Goal: Task Accomplishment & Management: Use online tool/utility

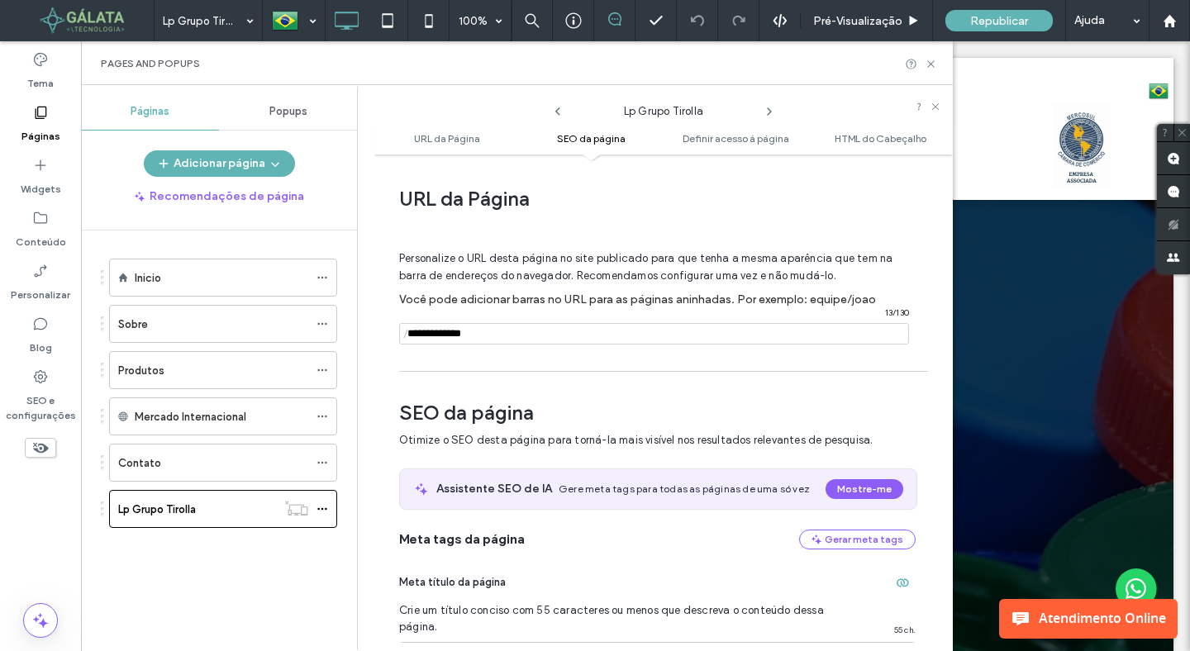
scroll to position [249, 0]
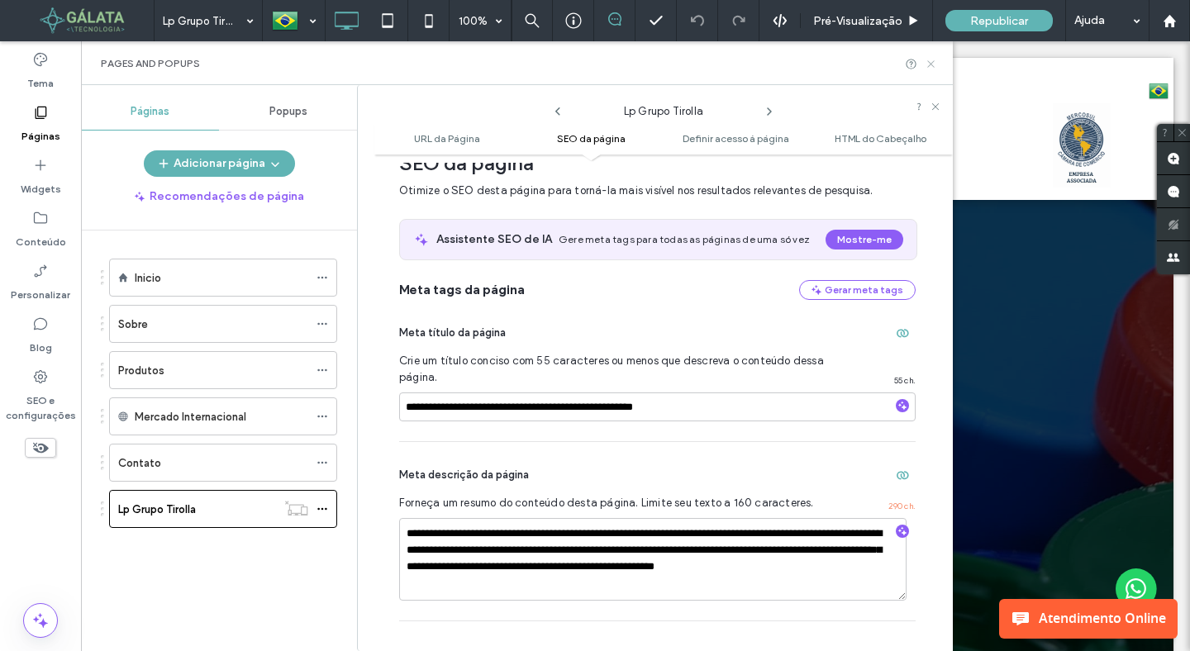
drag, startPoint x: 931, startPoint y: 66, endPoint x: 831, endPoint y: 57, distance: 100.4
click at [931, 66] on icon at bounding box center [930, 64] width 12 height 12
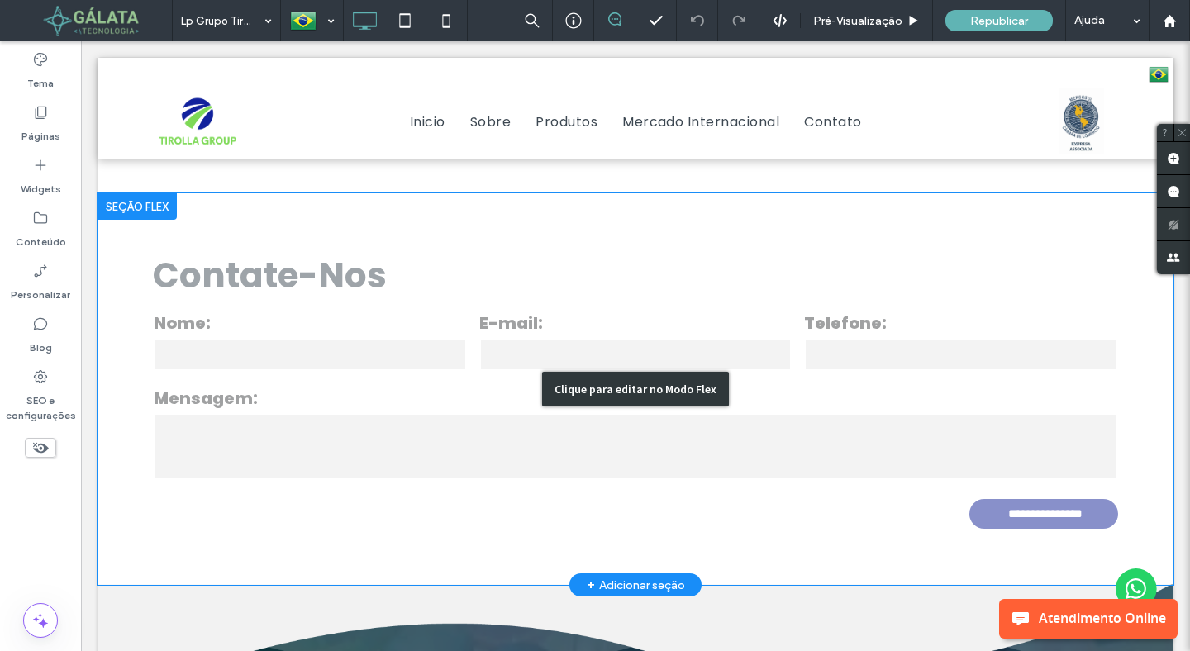
scroll to position [5127, 0]
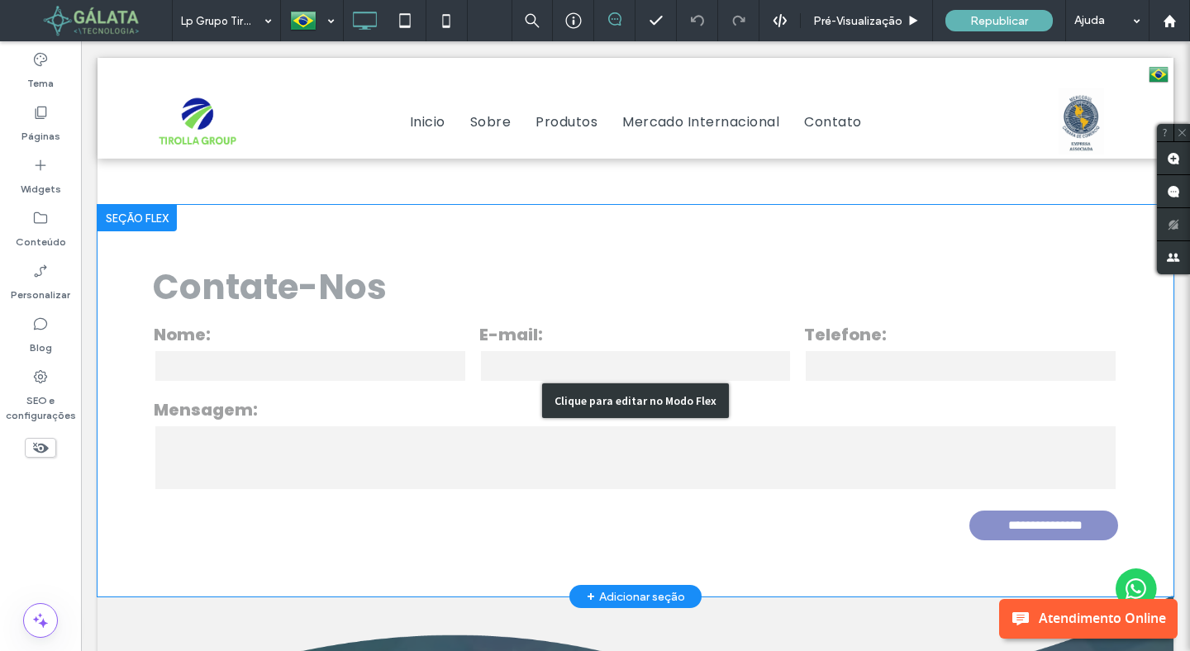
click at [756, 386] on div "Clique para editar no Modo Flex" at bounding box center [635, 401] width 1076 height 392
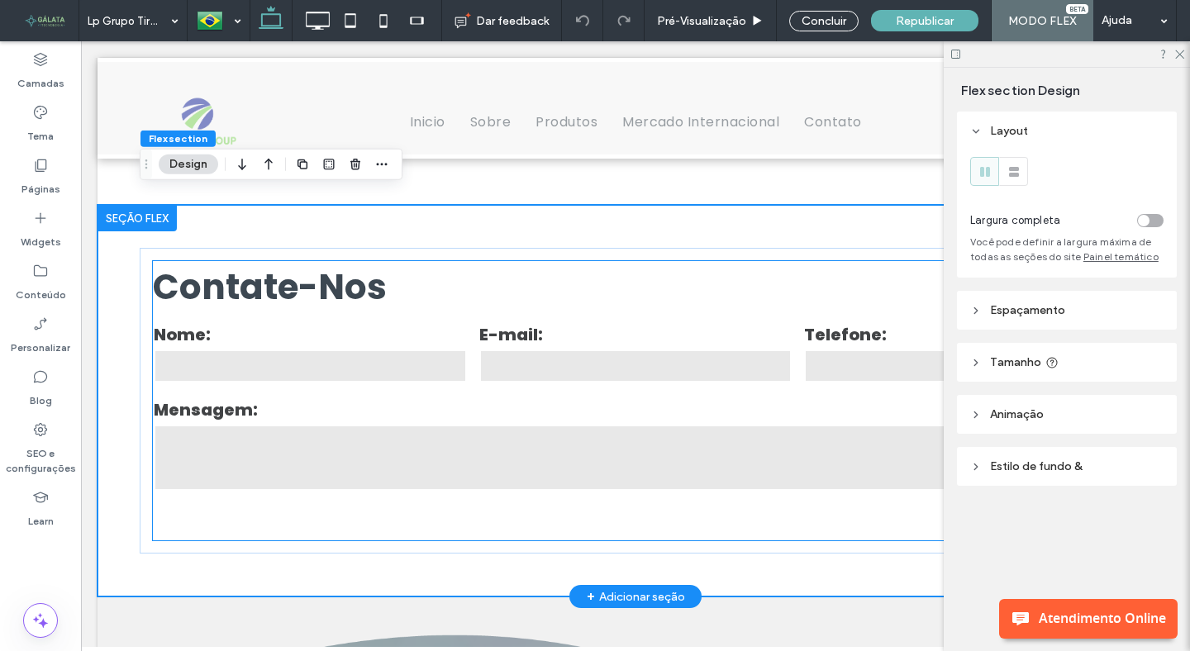
click at [572, 368] on input "email" at bounding box center [635, 365] width 313 height 33
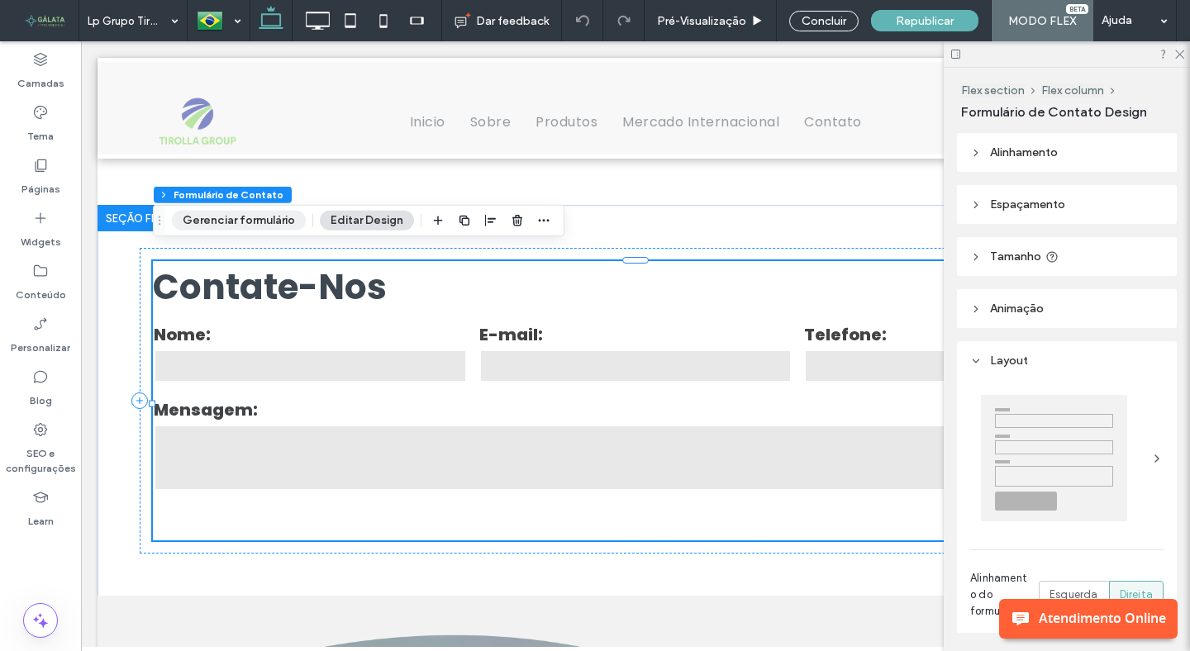
click at [266, 225] on button "Gerenciar formulário" at bounding box center [239, 221] width 134 height 20
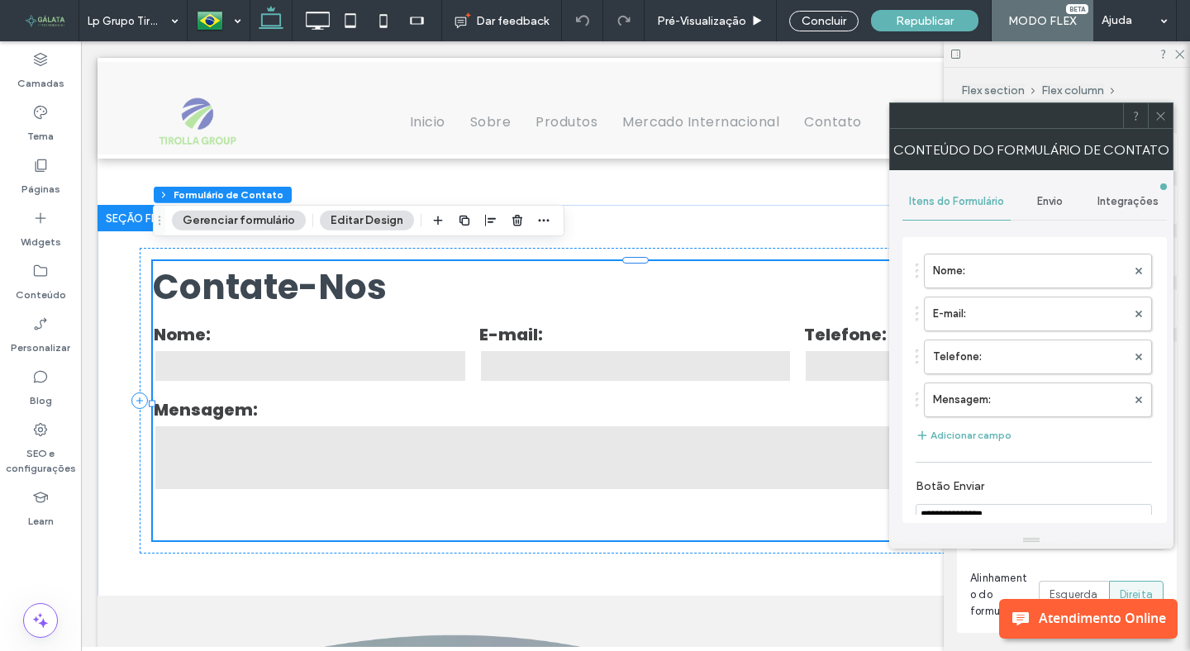
click at [1045, 202] on span "Envio" at bounding box center [1050, 201] width 26 height 13
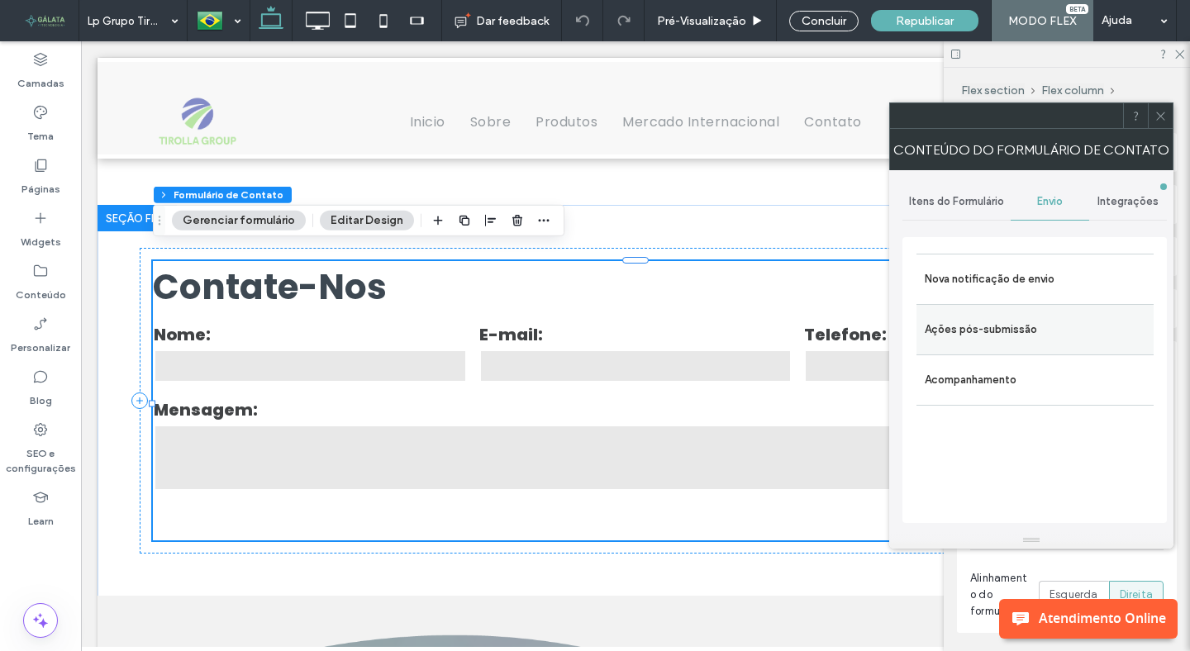
drag, startPoint x: 993, startPoint y: 271, endPoint x: 1063, endPoint y: 339, distance: 97.6
click at [993, 271] on label "Nova notificação de envio" at bounding box center [1034, 279] width 221 height 33
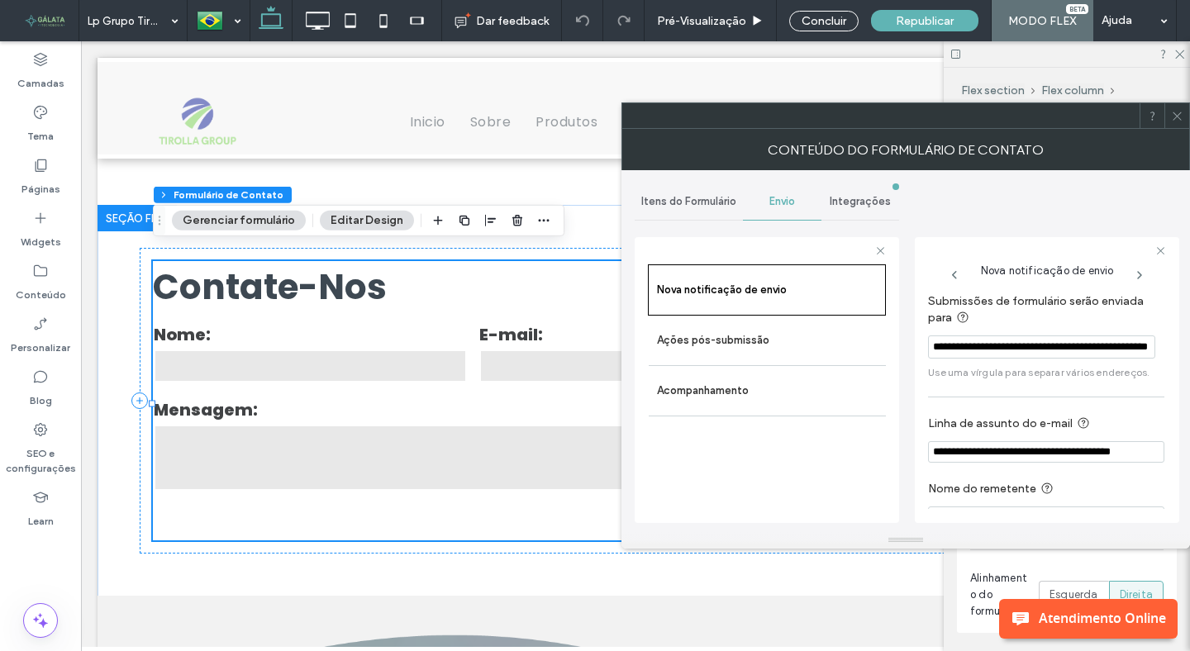
scroll to position [0, 0]
click at [1066, 346] on input "**********" at bounding box center [1041, 346] width 227 height 23
click at [1185, 130] on div "Conteúdo do formulário de contato" at bounding box center [905, 149] width 568 height 41
click at [1174, 112] on use at bounding box center [1176, 116] width 8 height 8
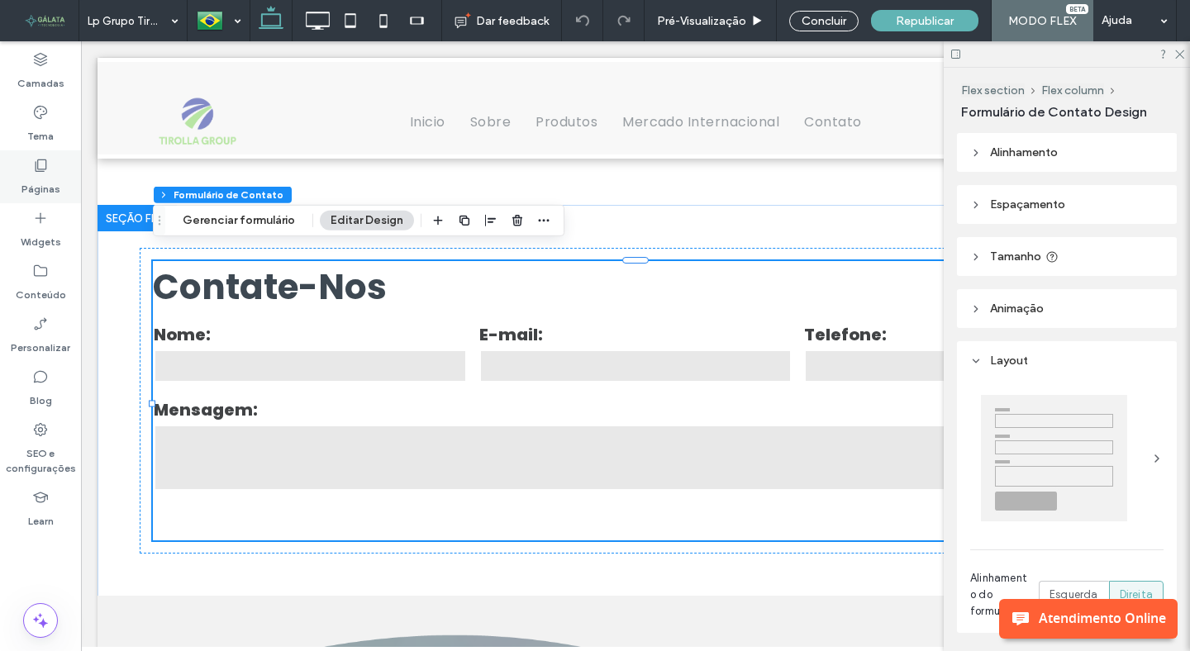
drag, startPoint x: 293, startPoint y: 401, endPoint x: 19, endPoint y: 168, distance: 360.4
click at [19, 168] on div "Páginas" at bounding box center [40, 176] width 81 height 53
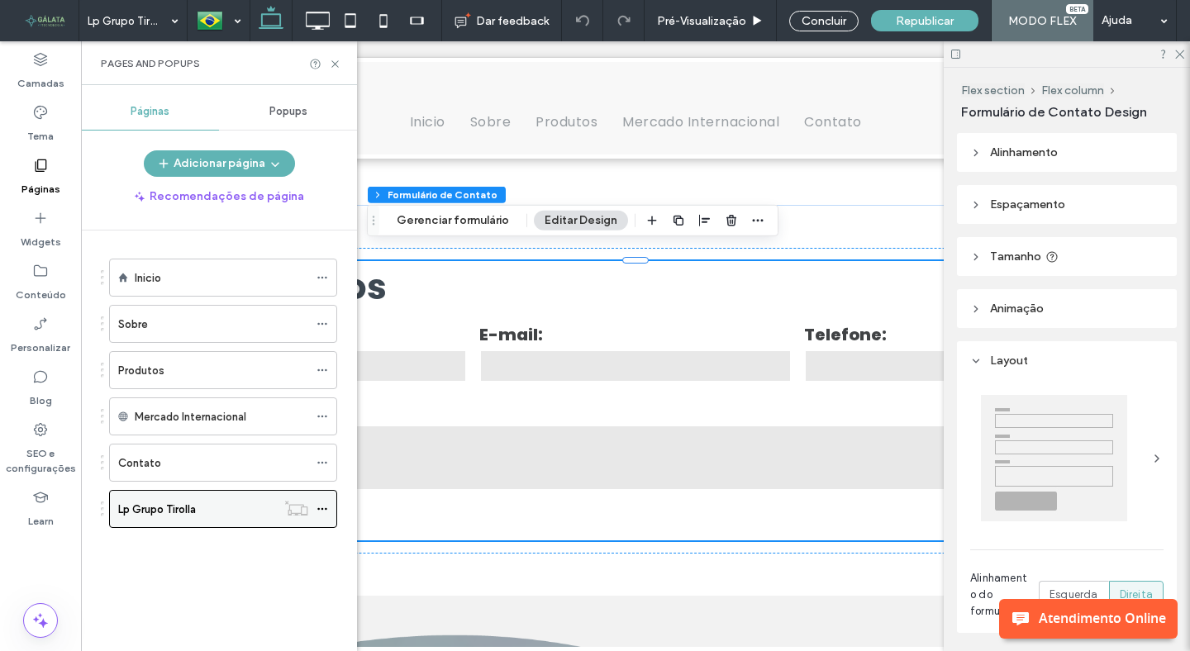
click at [328, 511] on div at bounding box center [326, 508] width 20 height 25
click at [325, 506] on icon at bounding box center [322, 509] width 12 height 12
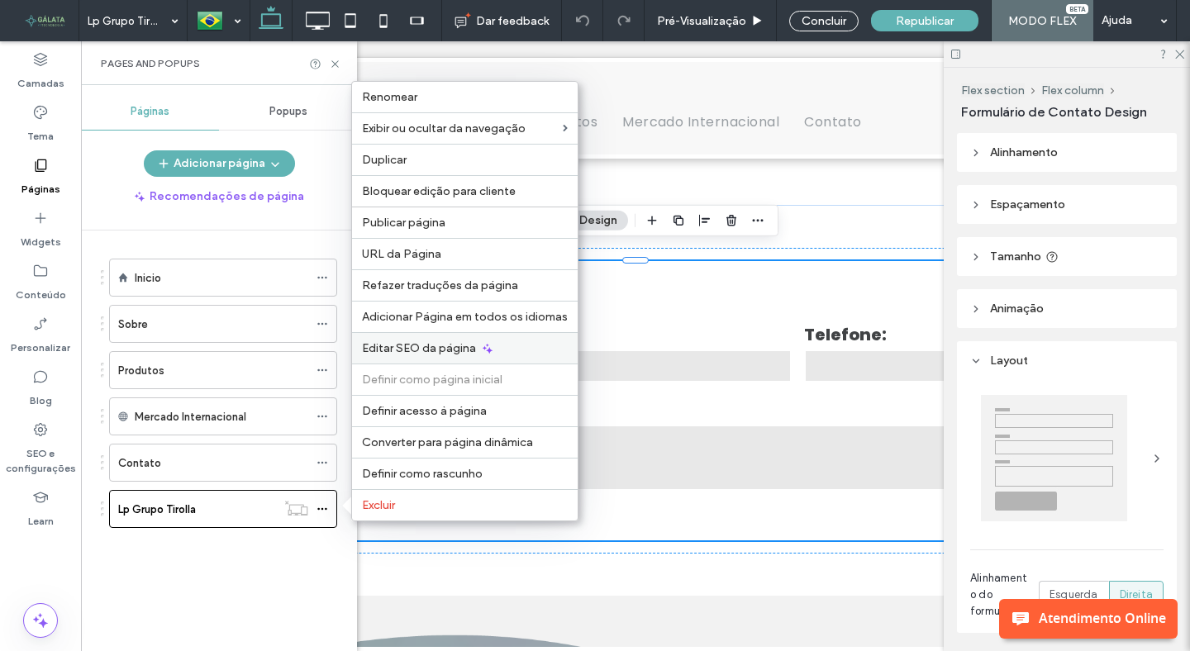
click at [439, 344] on span "Editar SEO da página" at bounding box center [419, 348] width 114 height 14
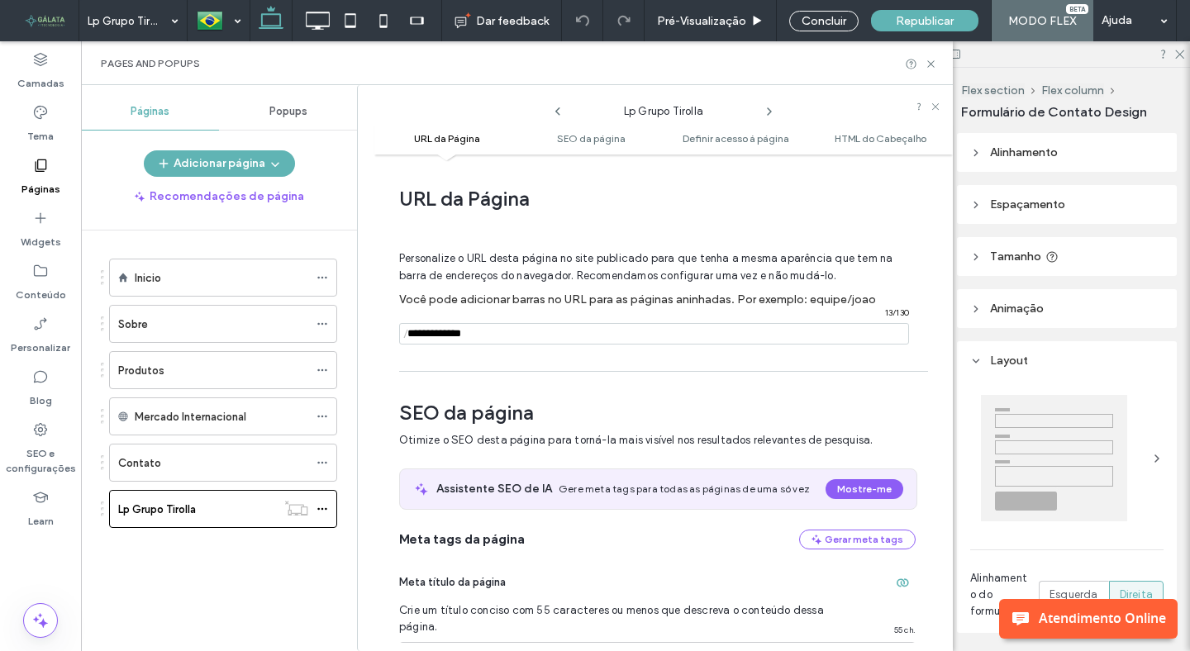
scroll to position [227, 0]
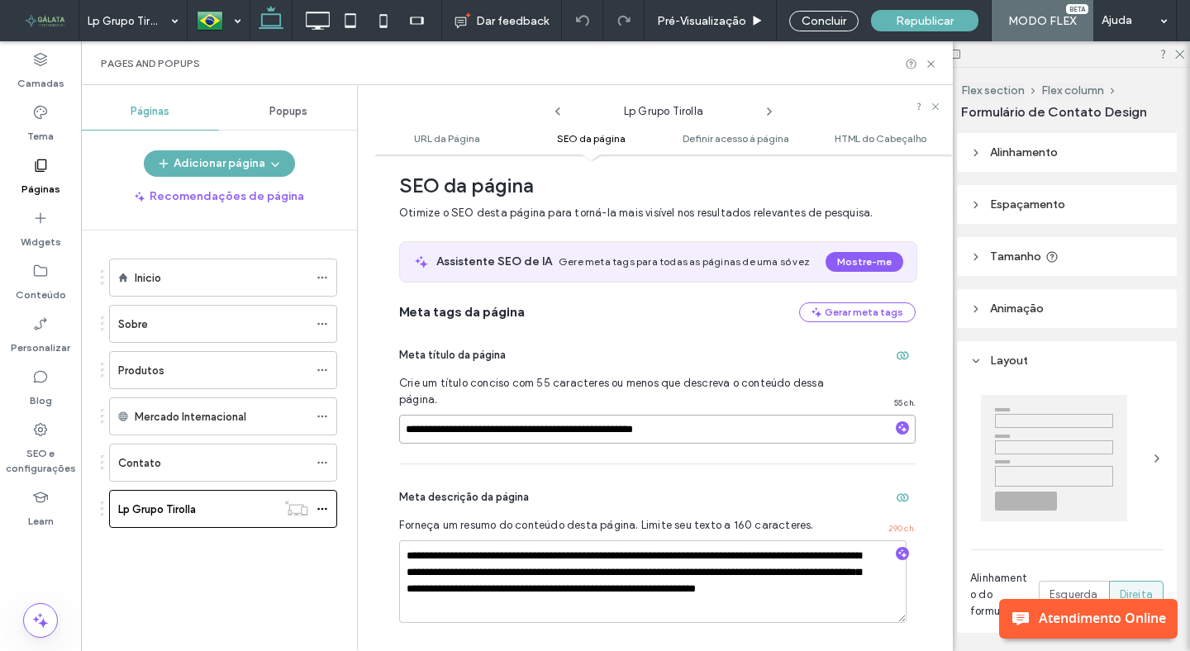
click at [533, 427] on input "**********" at bounding box center [657, 429] width 516 height 29
click at [927, 66] on icon at bounding box center [930, 64] width 12 height 12
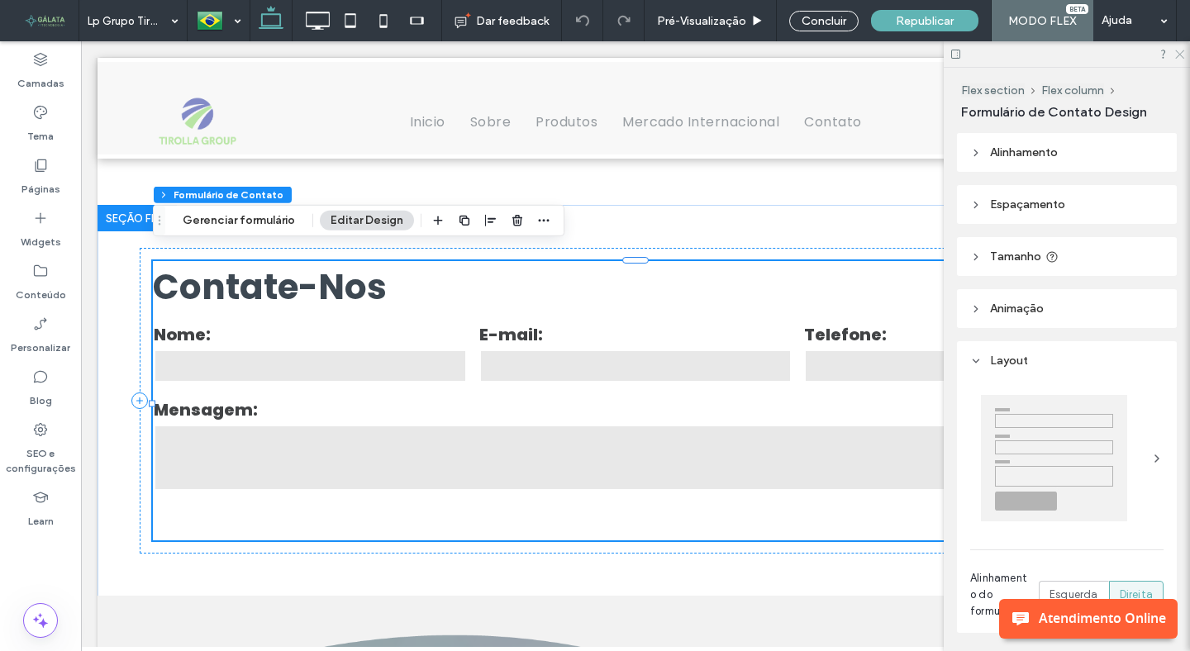
click at [1181, 55] on icon at bounding box center [1178, 53] width 11 height 11
